Goal: Check status: Check status

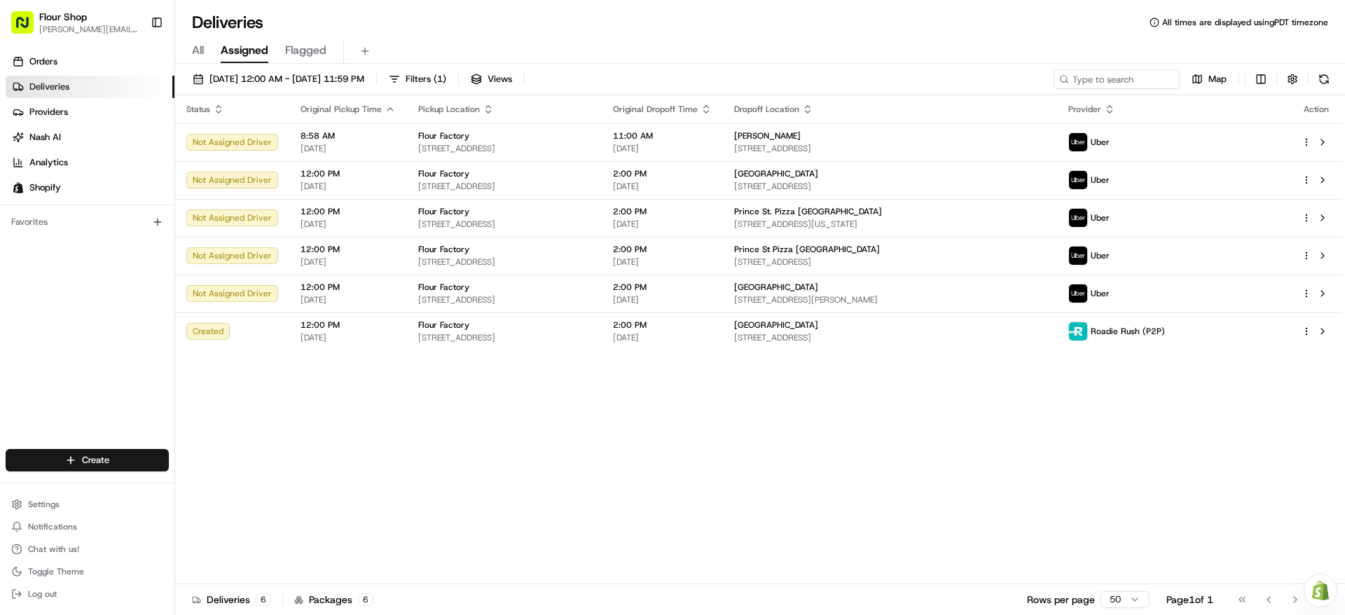
click at [909, 74] on div "[DATE] 12:00 AM - [DATE] 11:59 PM Filters ( 1 ) Views Map" at bounding box center [760, 82] width 1170 height 26
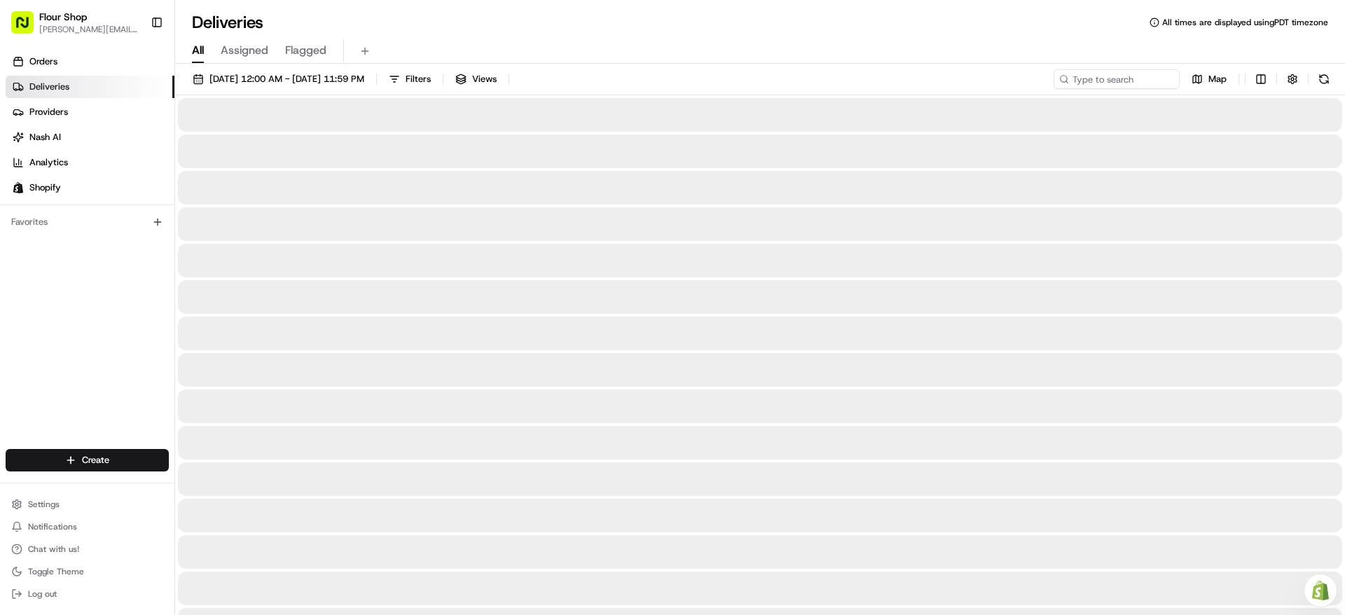
click at [198, 48] on span "All" at bounding box center [198, 50] width 12 height 17
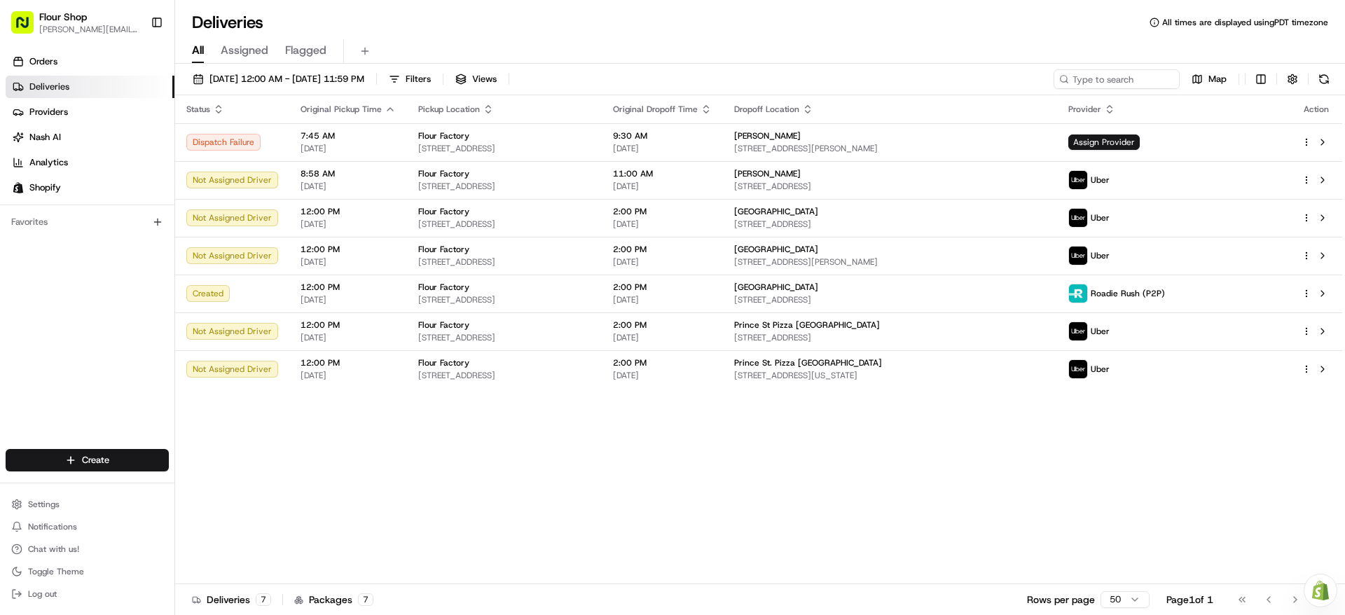
click at [233, 51] on span "Assigned" at bounding box center [245, 50] width 48 height 17
